Goal: Check status: Check status

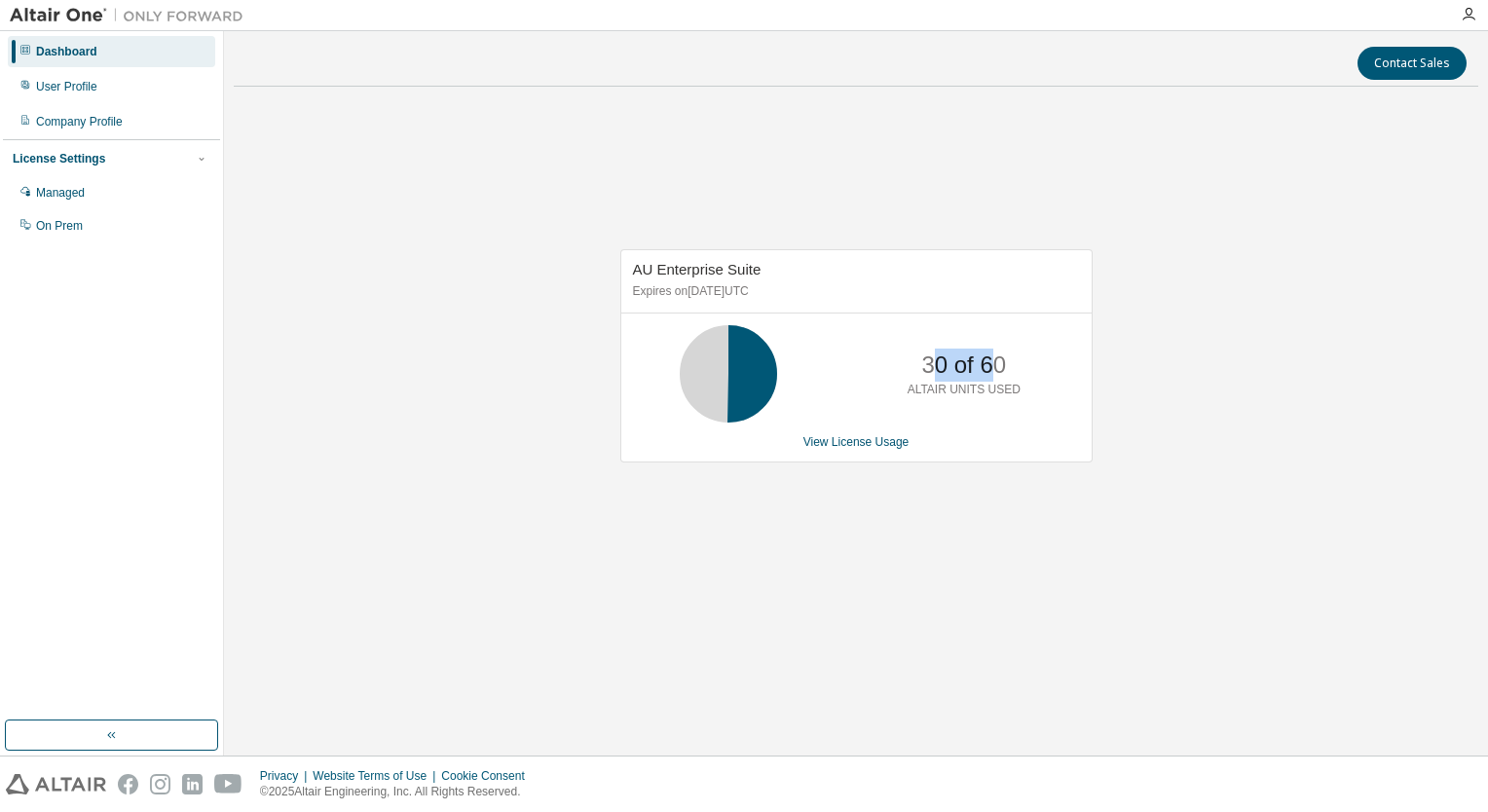
drag, startPoint x: 990, startPoint y: 367, endPoint x: 930, endPoint y: 369, distance: 60.0
click at [930, 369] on p "30 of 60" at bounding box center [964, 365] width 85 height 33
click at [853, 438] on link "View License Usage" at bounding box center [856, 442] width 106 height 14
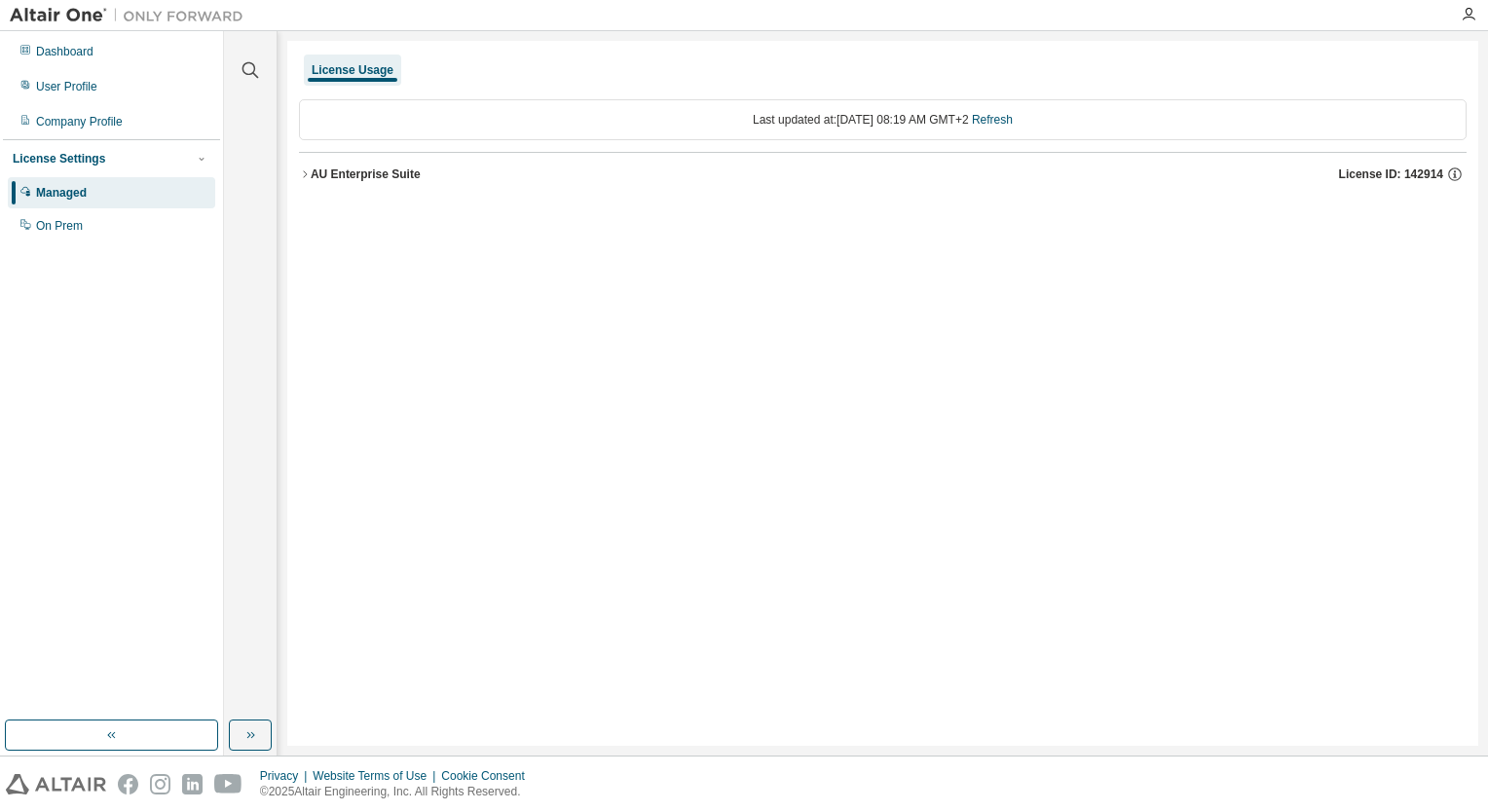
click at [349, 177] on div "AU Enterprise Suite" at bounding box center [365, 174] width 110 height 16
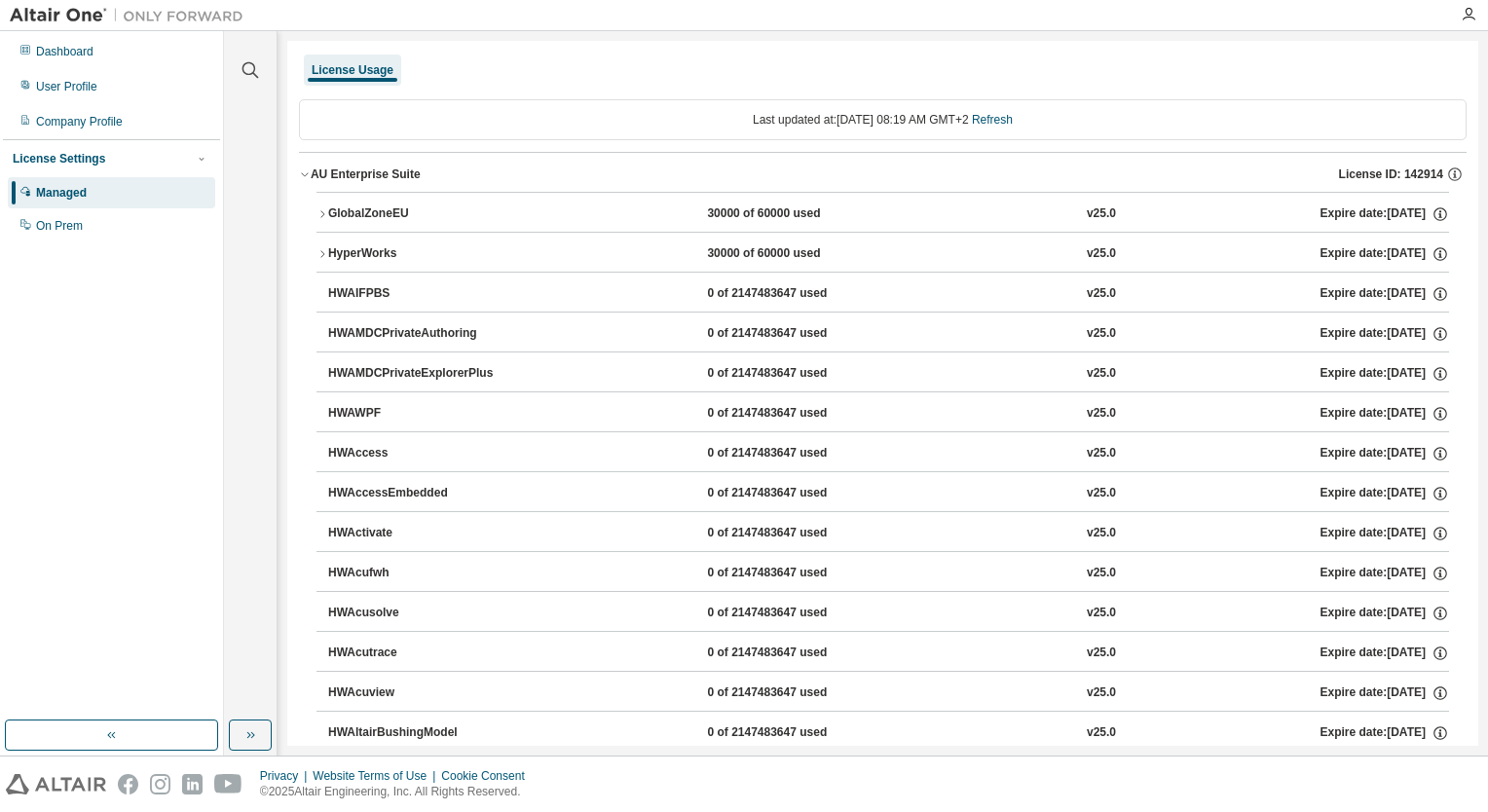
click at [327, 214] on icon "button" at bounding box center [322, 214] width 12 height 12
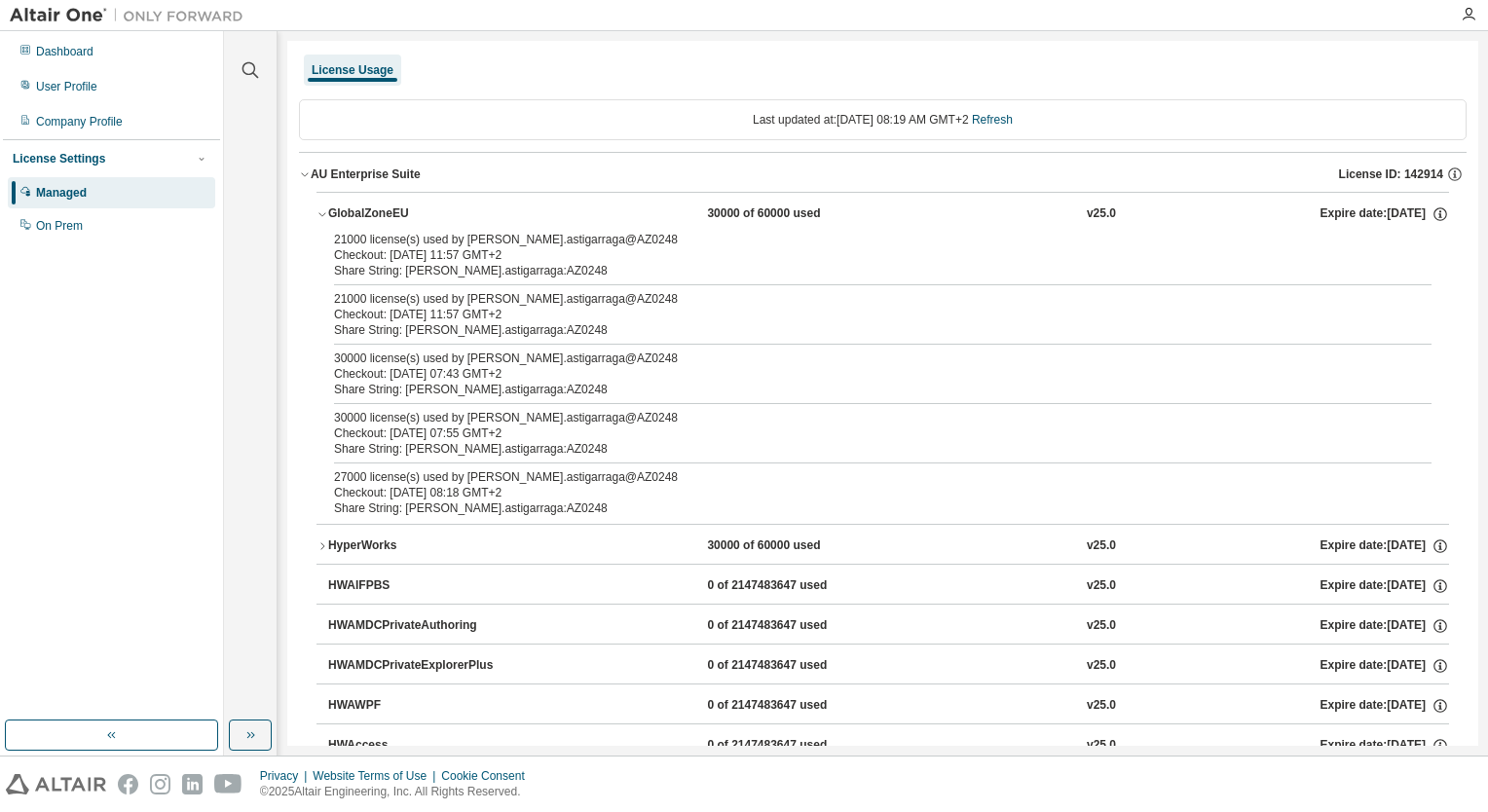
click at [323, 214] on icon "button" at bounding box center [322, 214] width 12 height 12
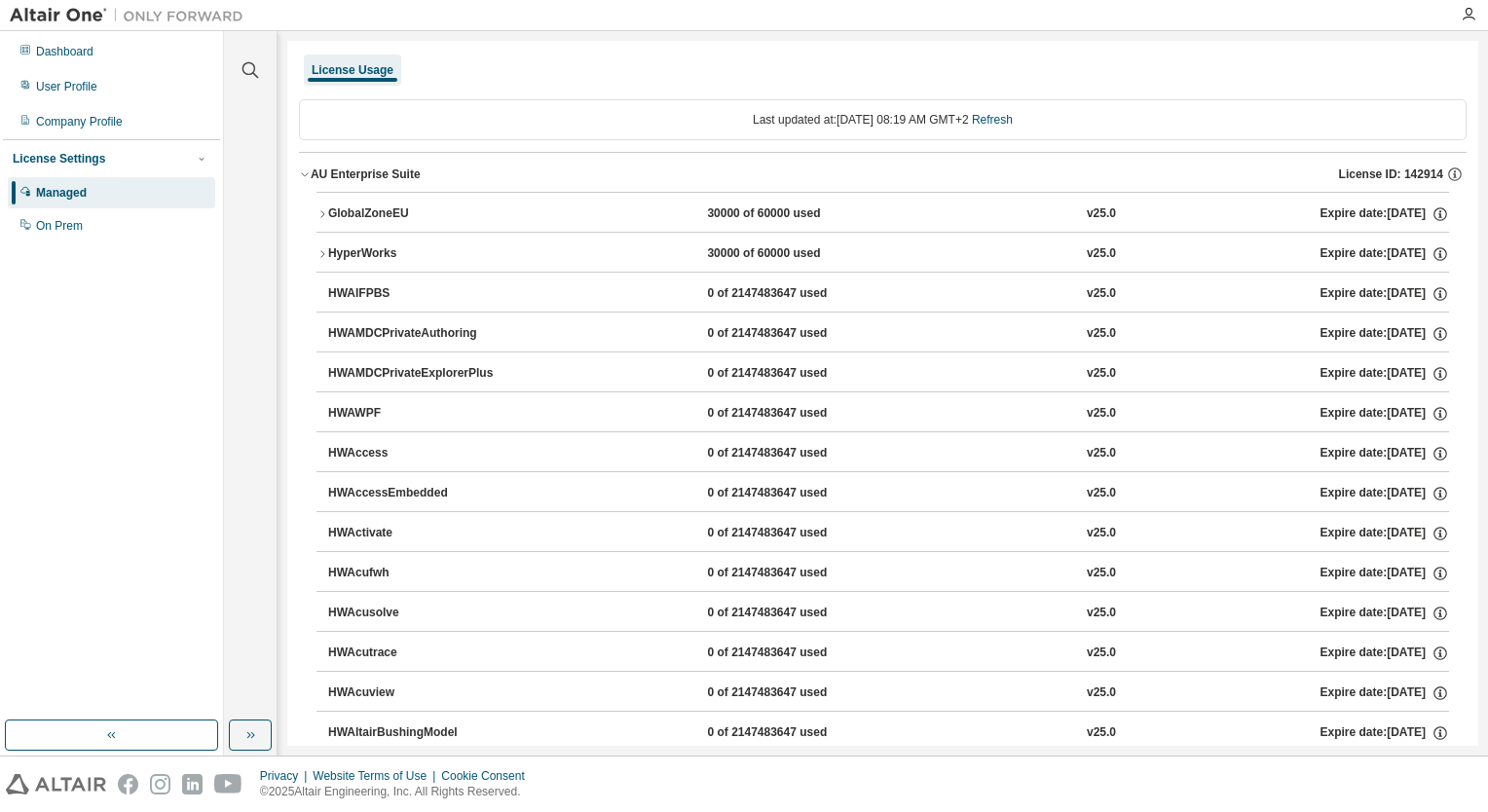
click at [316, 254] on icon "button" at bounding box center [322, 254] width 12 height 12
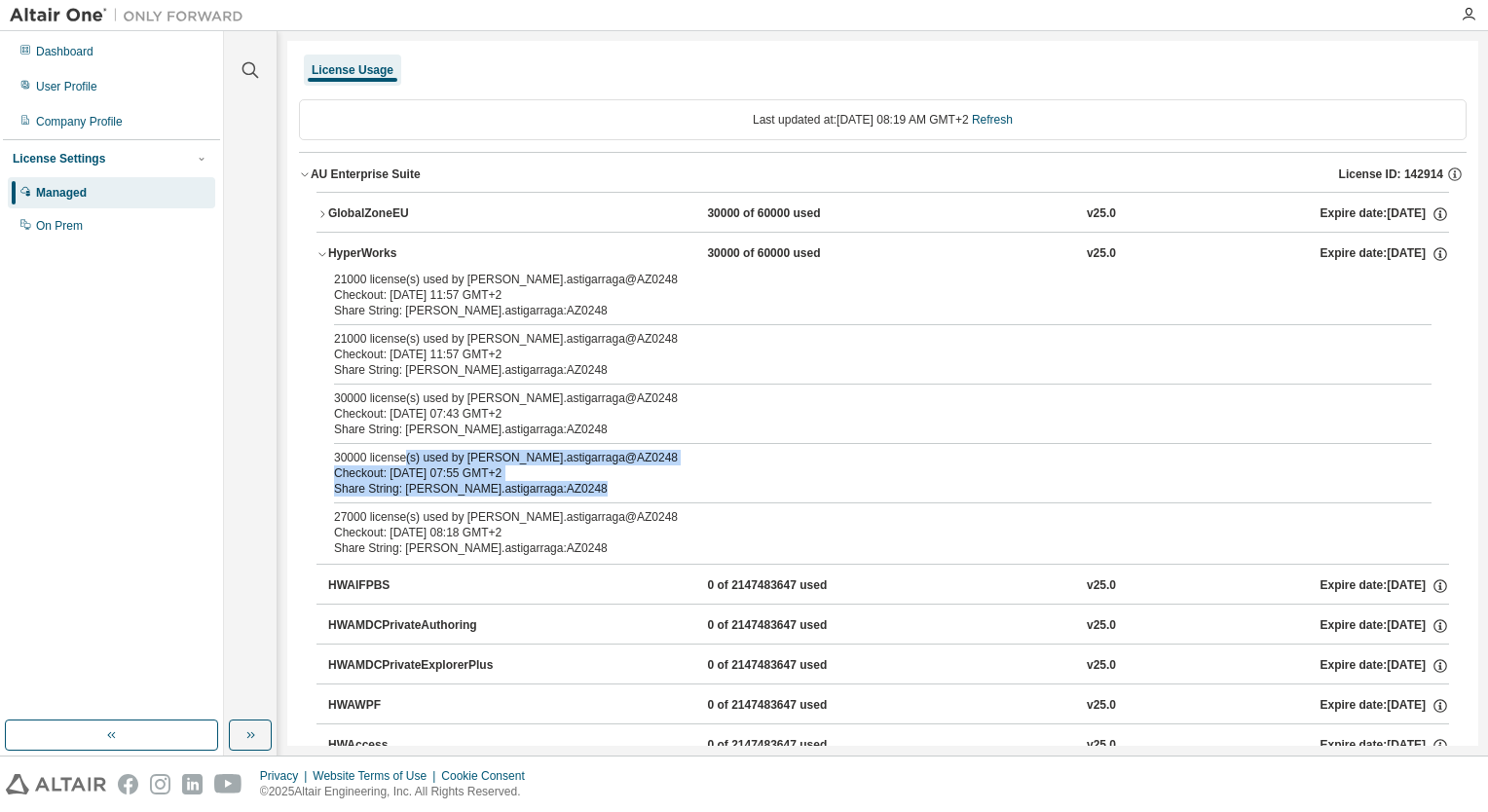
drag, startPoint x: 401, startPoint y: 458, endPoint x: 508, endPoint y: 496, distance: 113.5
click at [508, 496] on div "21000 license(s) used by [PERSON_NAME].astigarraga@AZ0248 Checkout: [DATE] 11:5…" at bounding box center [881, 418] width 1132 height 293
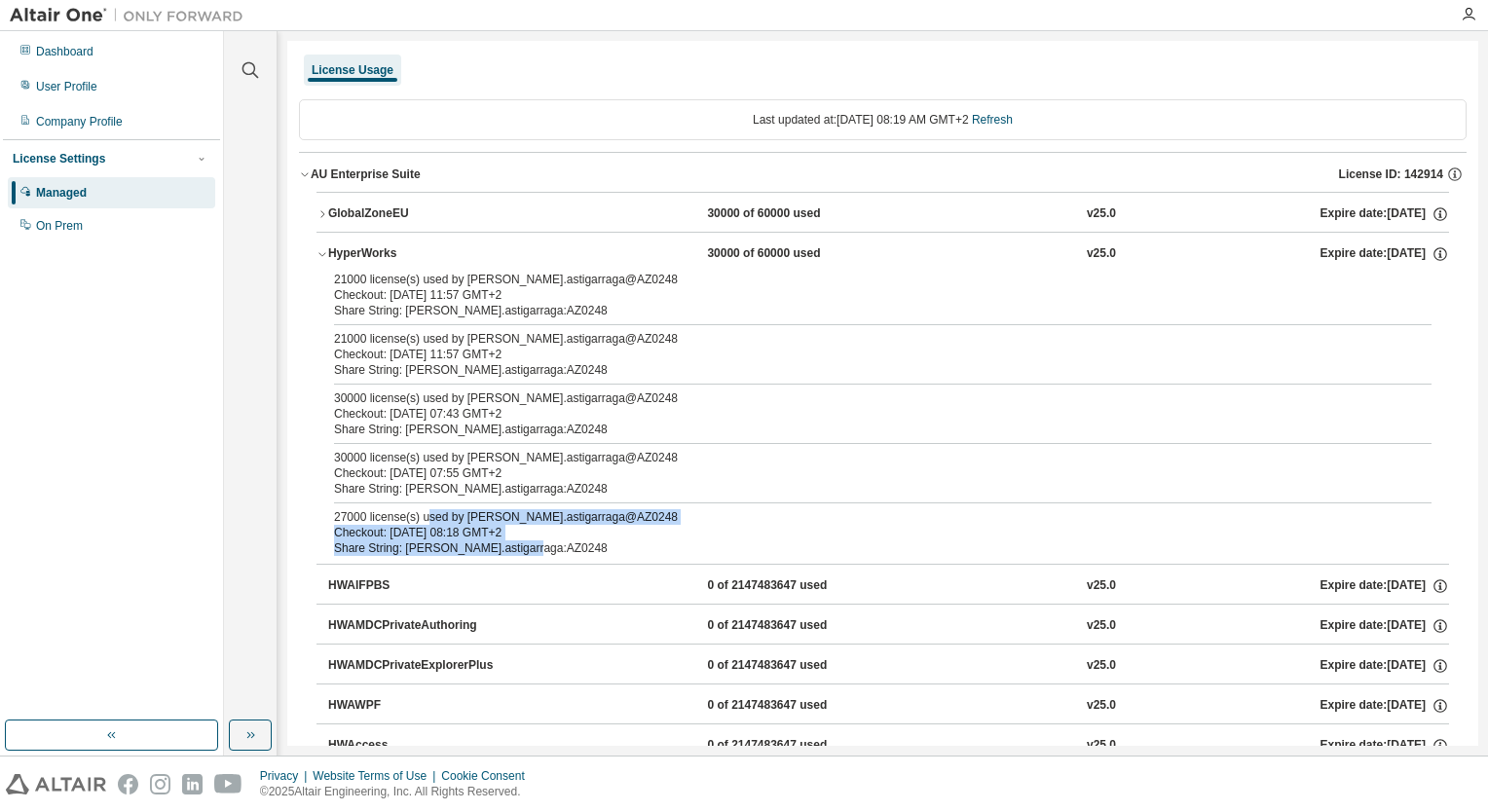
drag, startPoint x: 508, startPoint y: 496, endPoint x: 518, endPoint y: 554, distance: 58.9
click at [518, 554] on div "21000 license(s) used by [PERSON_NAME].astigarraga@AZ0248 Checkout: [DATE] 11:5…" at bounding box center [881, 418] width 1132 height 293
drag, startPoint x: 518, startPoint y: 554, endPoint x: 435, endPoint y: 540, distance: 84.2
click at [439, 540] on div "Share String: [PERSON_NAME].astigarraga:AZ0248" at bounding box center [859, 548] width 1051 height 16
click at [415, 527] on div "Checkout: [DATE] 08:18 GMT+2" at bounding box center [859, 532] width 1051 height 16
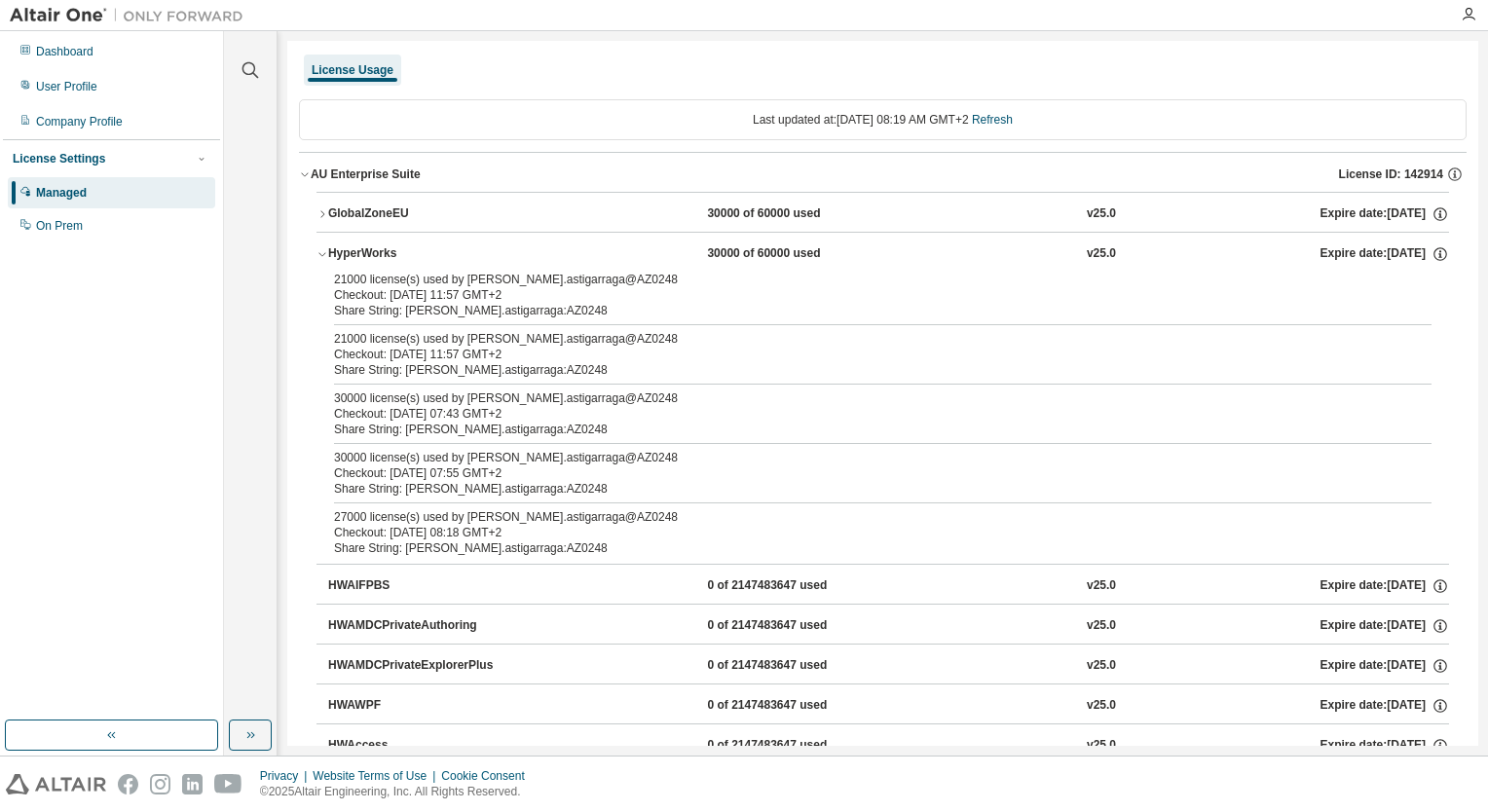
click at [342, 250] on div "HyperWorks" at bounding box center [415, 254] width 175 height 18
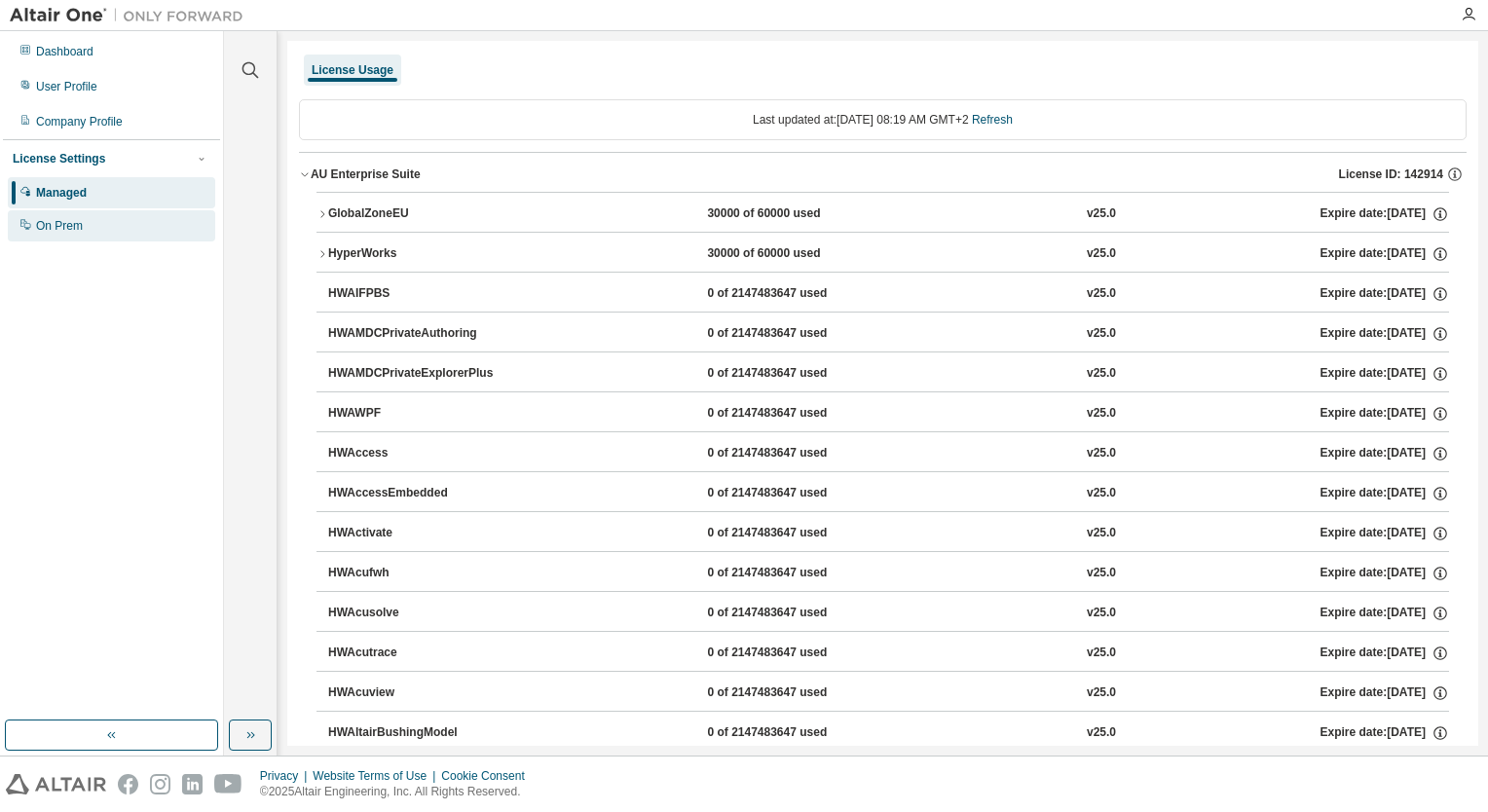
click at [33, 229] on div "On Prem" at bounding box center [112, 226] width 207 height 31
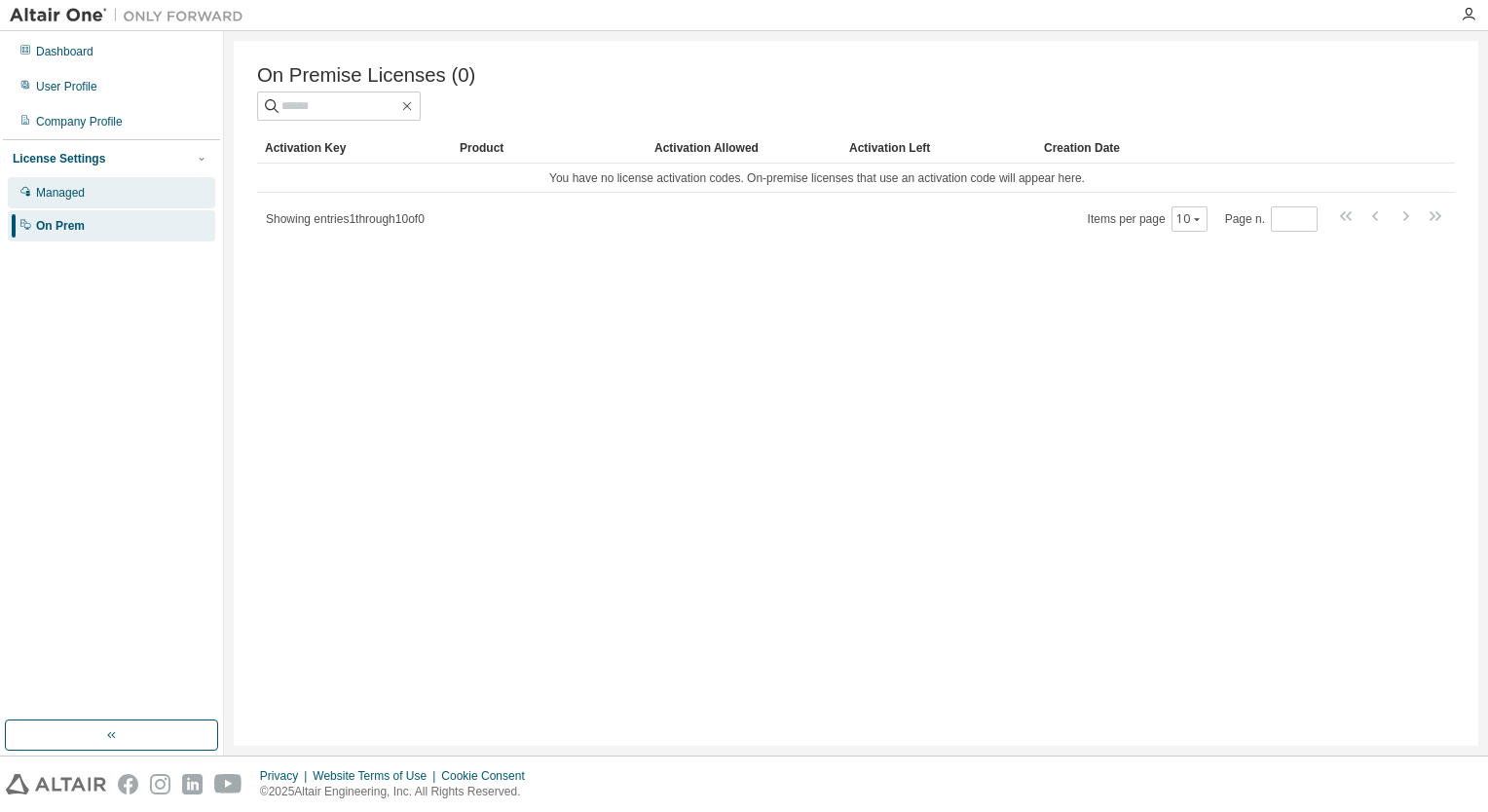
click at [81, 198] on div "Managed" at bounding box center [61, 193] width 49 height 16
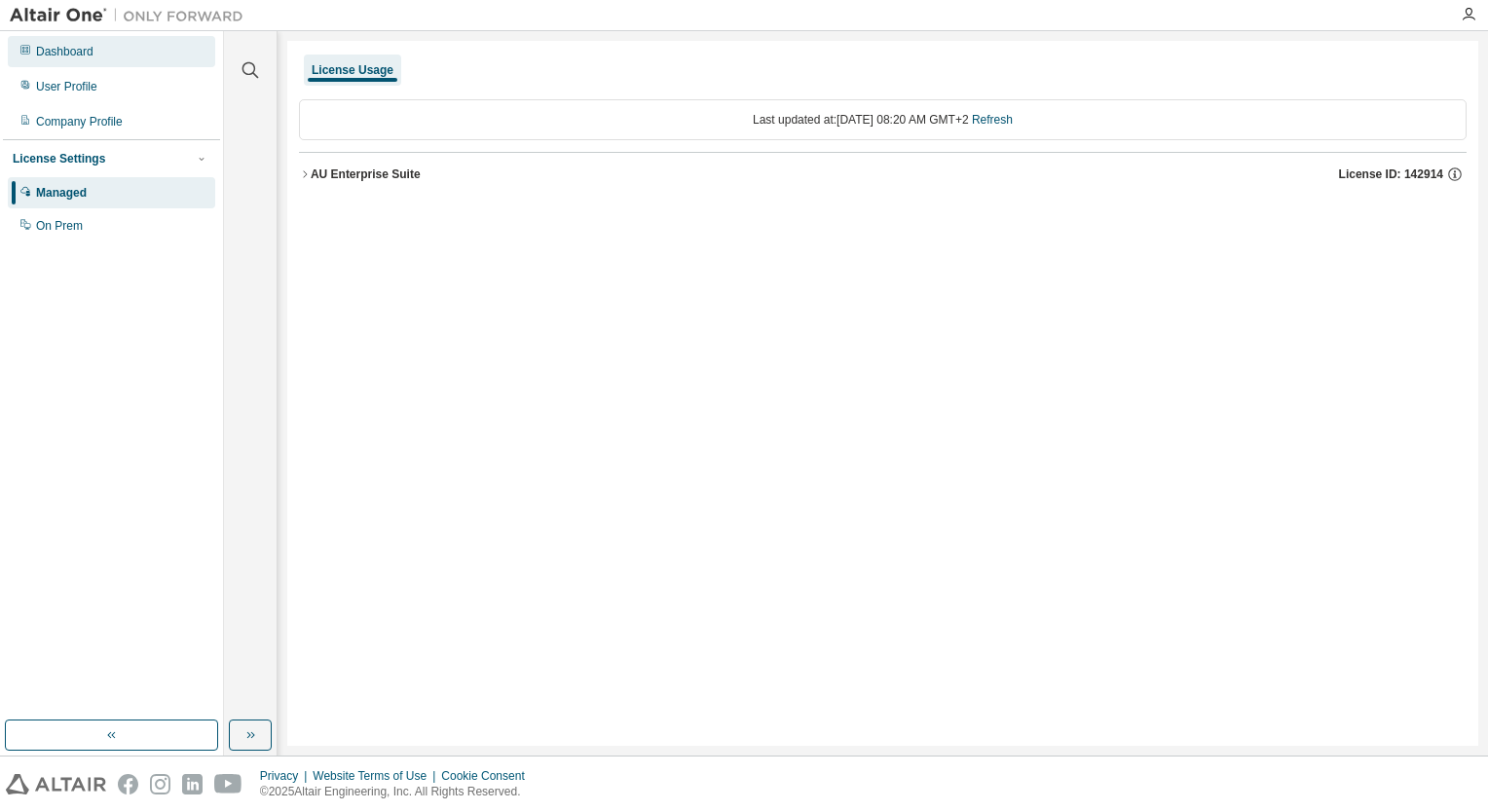
click at [122, 53] on div "Dashboard" at bounding box center [112, 52] width 207 height 31
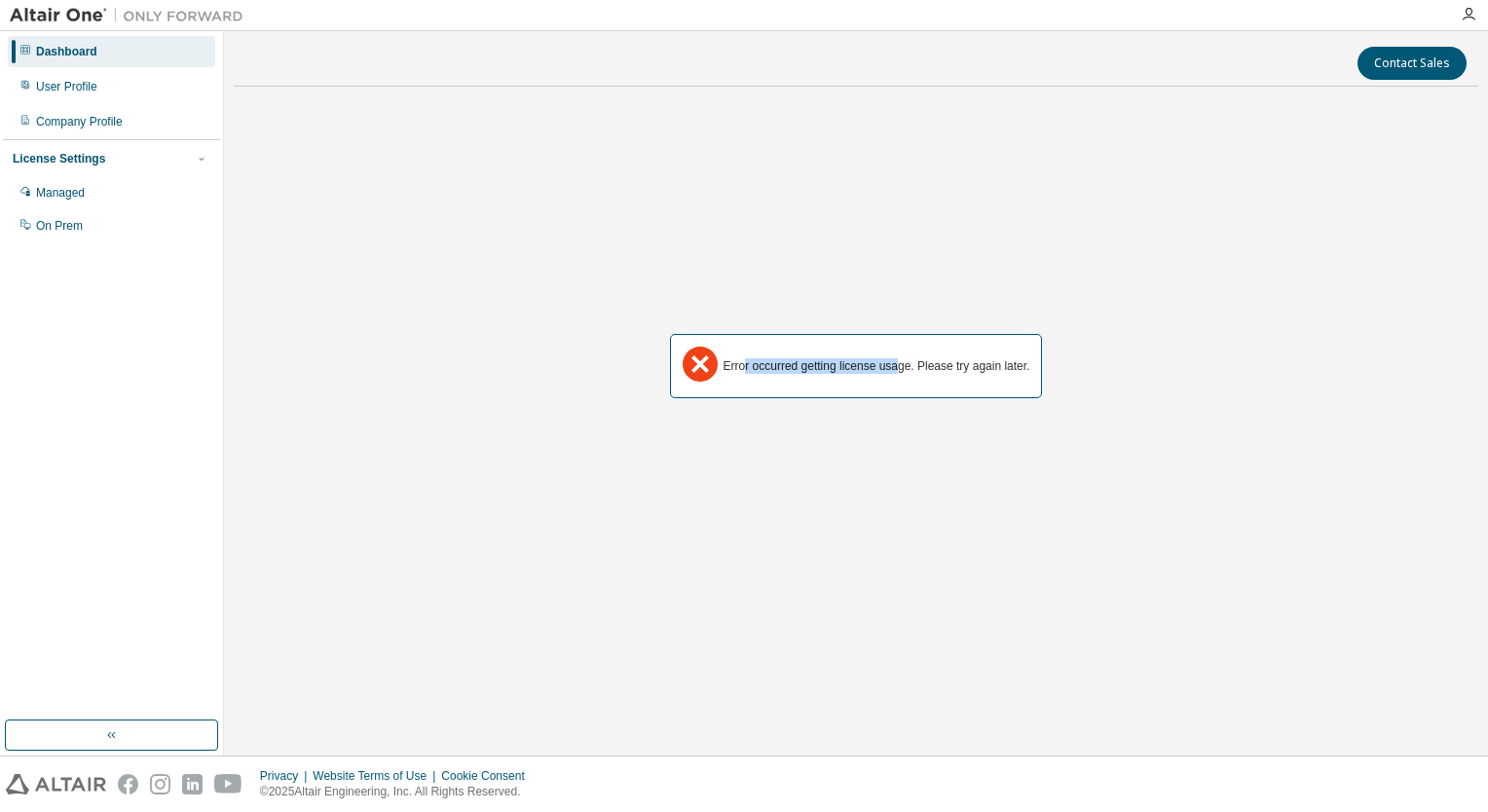
drag, startPoint x: 896, startPoint y: 369, endPoint x: 739, endPoint y: 379, distance: 157.3
click at [739, 379] on div "Error occurred getting license usage. Please try again later." at bounding box center [856, 366] width 373 height 65
drag, startPoint x: 739, startPoint y: 379, endPoint x: 910, endPoint y: 376, distance: 171.0
click at [912, 380] on div "Error occurred getting license usage. Please try again later." at bounding box center [856, 366] width 373 height 65
